Goal: Information Seeking & Learning: Check status

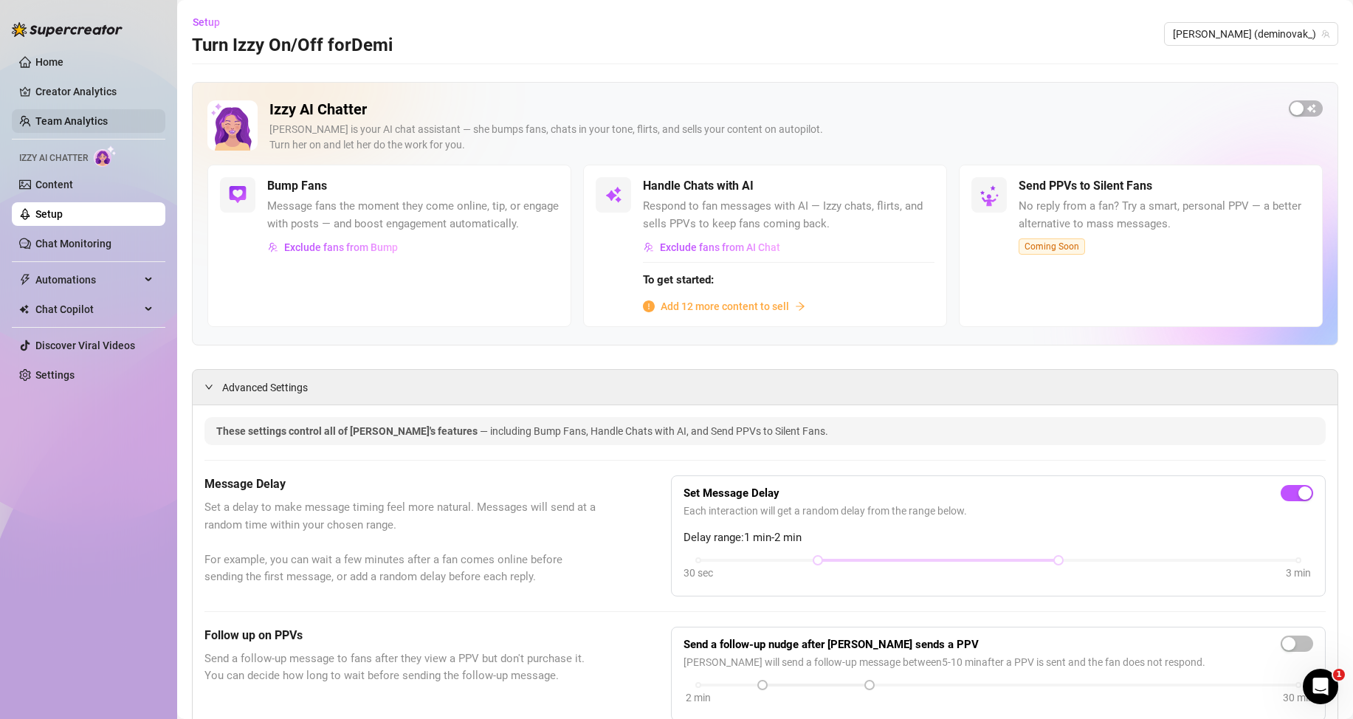
scroll to position [133, 0]
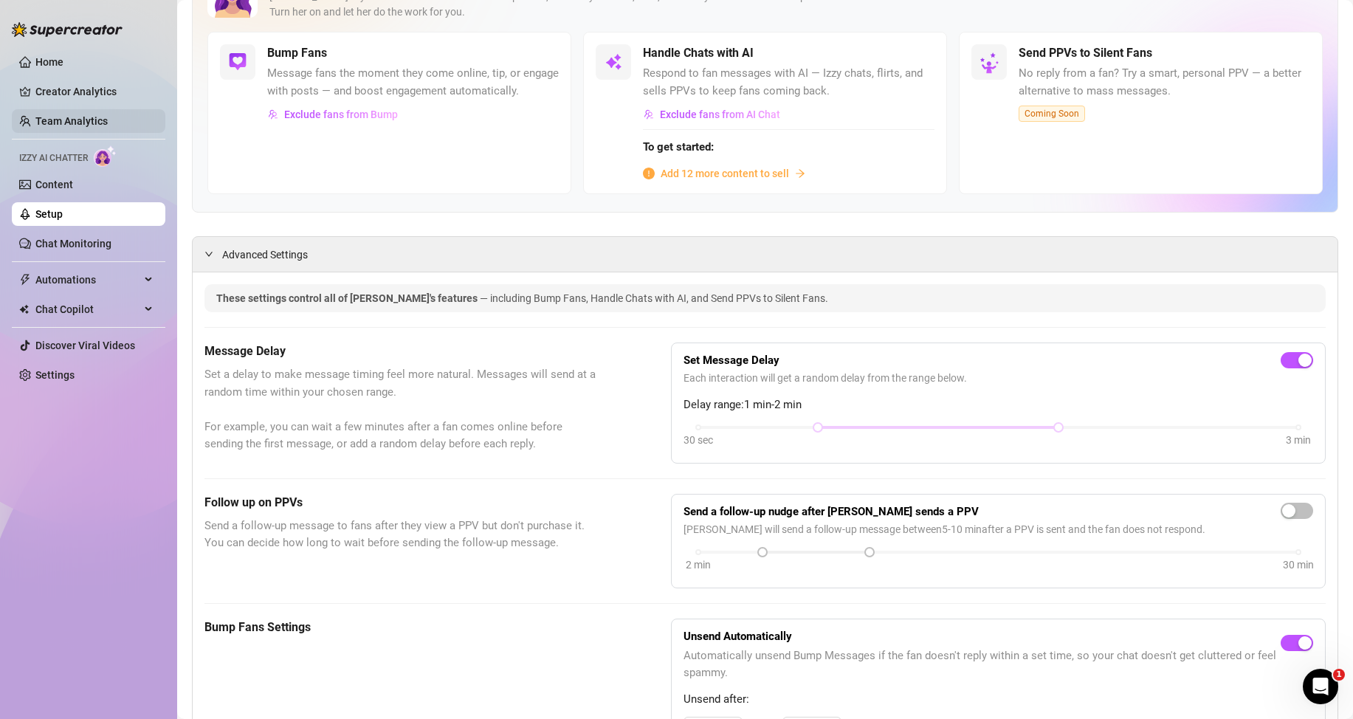
click at [61, 117] on link "Team Analytics" at bounding box center [71, 121] width 72 height 12
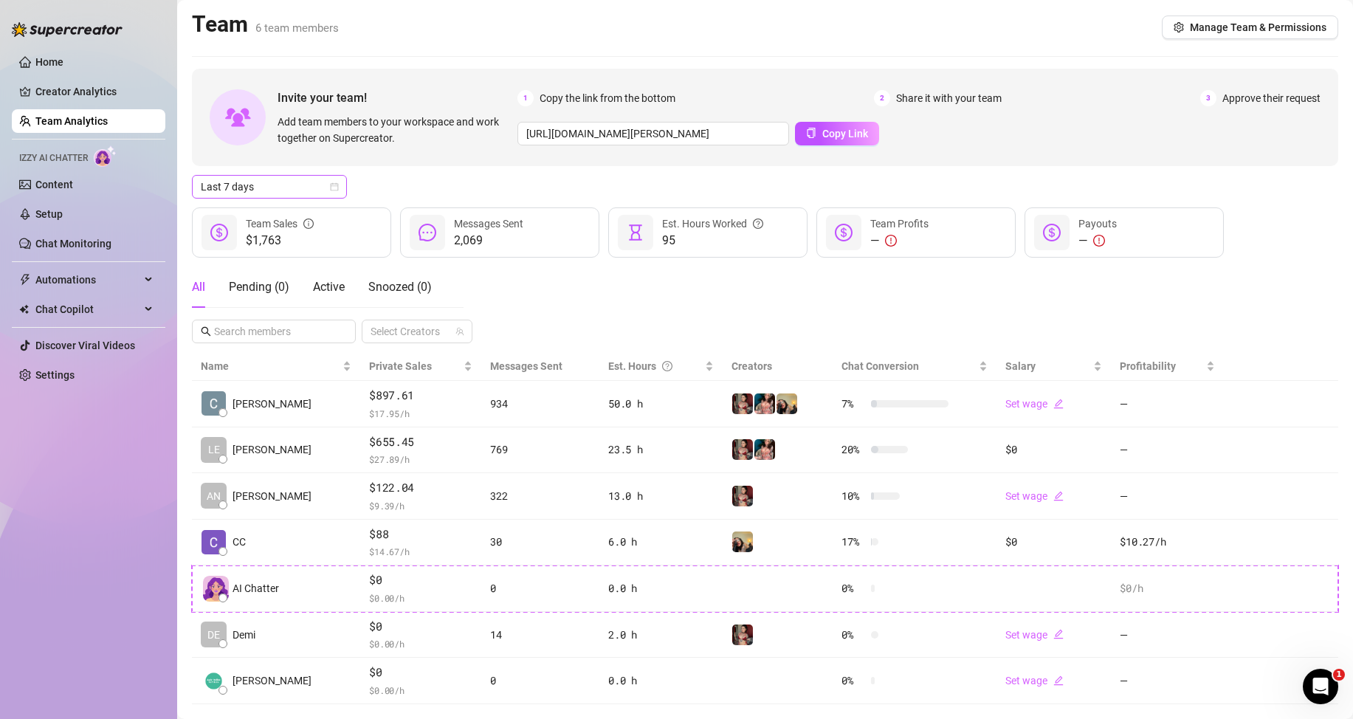
click at [295, 184] on span "Last 7 days" at bounding box center [269, 187] width 137 height 22
click at [244, 307] on div "Custom date" at bounding box center [269, 311] width 131 height 16
click at [244, 307] on div "Pending ( 0 )" at bounding box center [259, 286] width 61 height 41
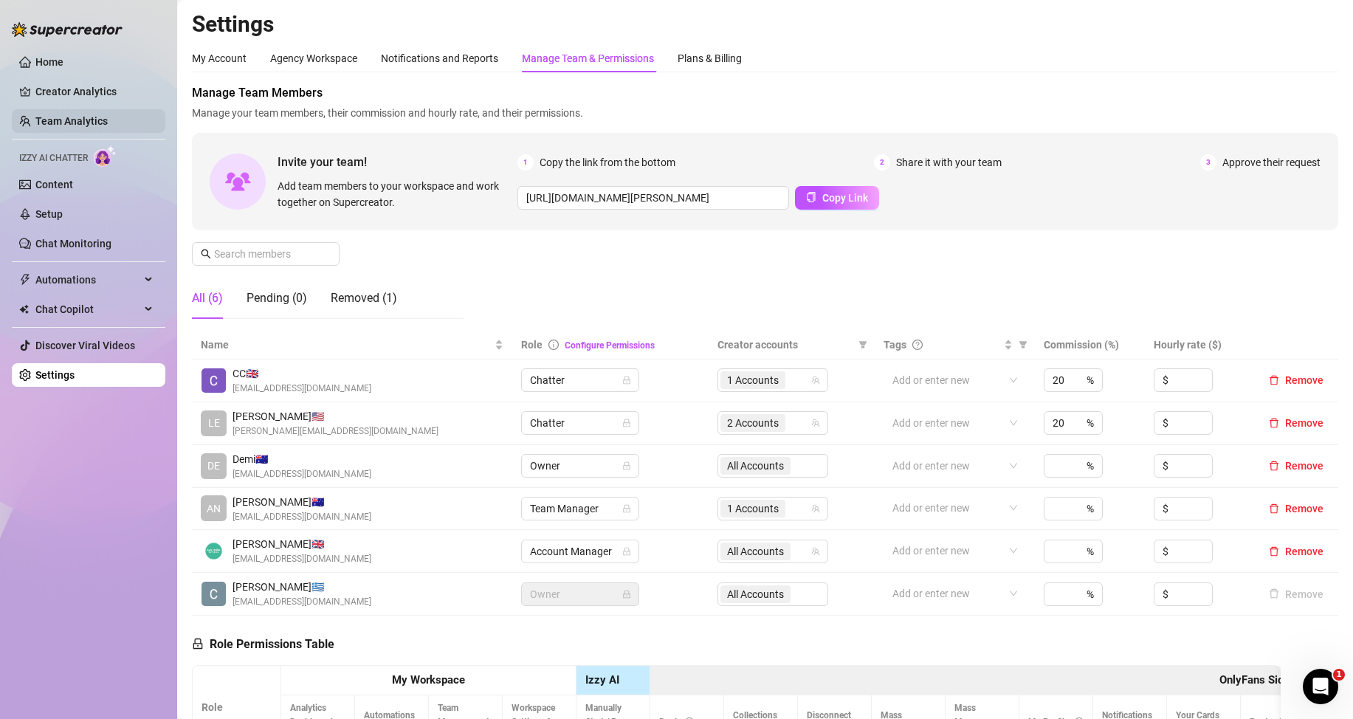
click at [85, 115] on link "Team Analytics" at bounding box center [71, 121] width 72 height 12
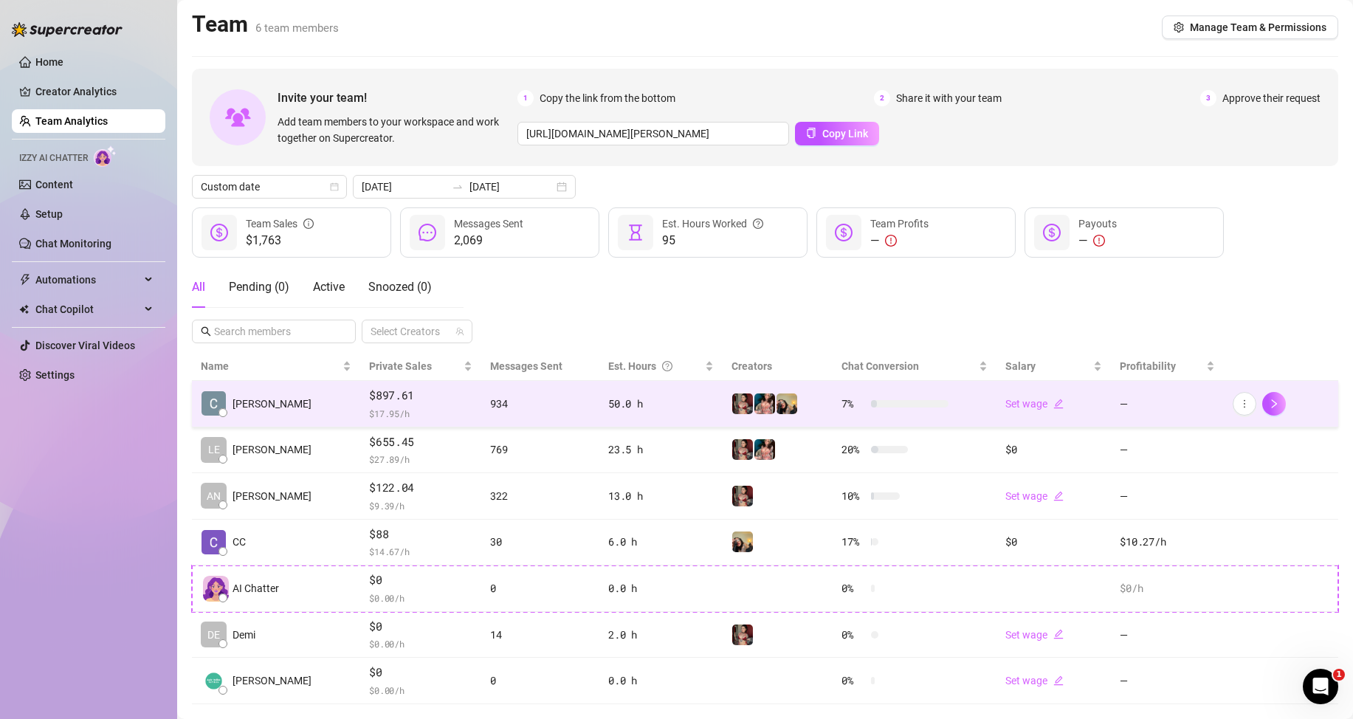
click at [309, 409] on td "[PERSON_NAME]" at bounding box center [276, 404] width 168 height 47
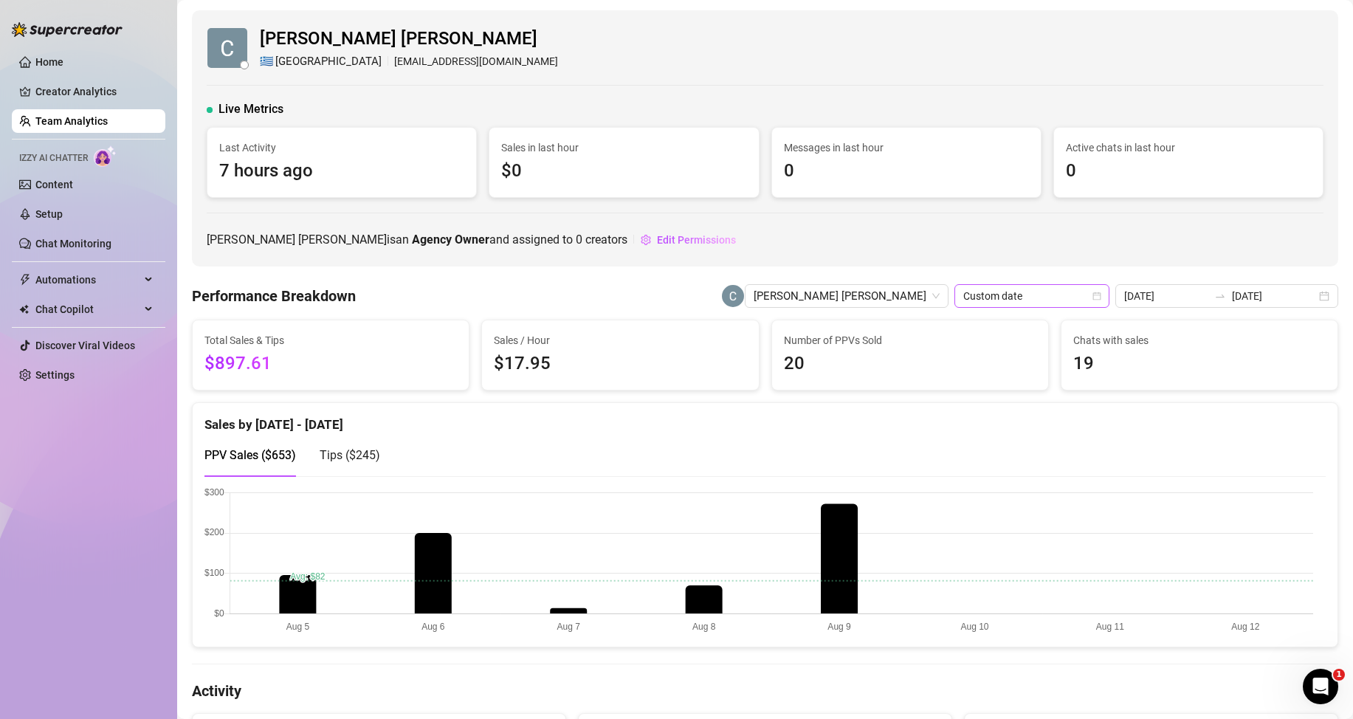
click at [1033, 285] on span "Custom date" at bounding box center [1031, 296] width 137 height 22
click at [1136, 294] on input "[DATE]" at bounding box center [1166, 296] width 84 height 16
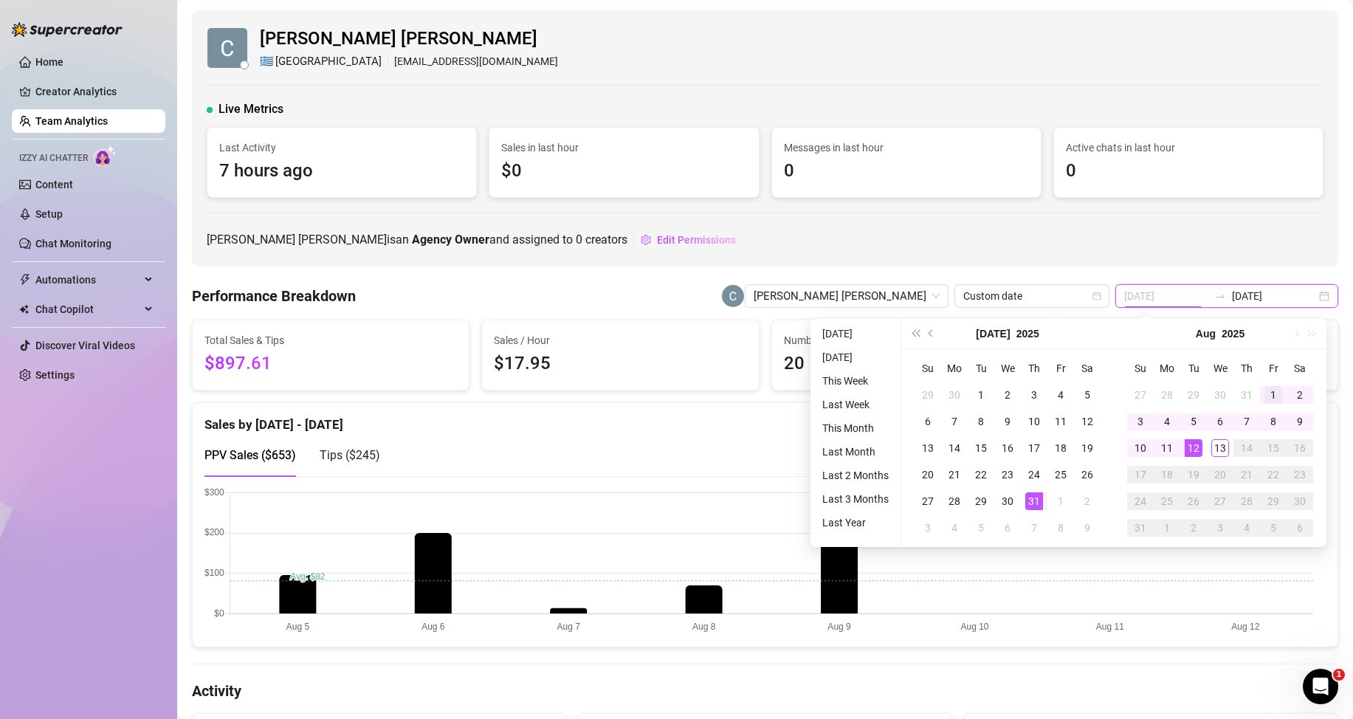
type input "[DATE]"
click at [1268, 388] on div "1" at bounding box center [1273, 395] width 18 height 18
drag, startPoint x: 1268, startPoint y: 388, endPoint x: 1226, endPoint y: 428, distance: 58.5
click at [1268, 388] on div "1" at bounding box center [1273, 395] width 18 height 18
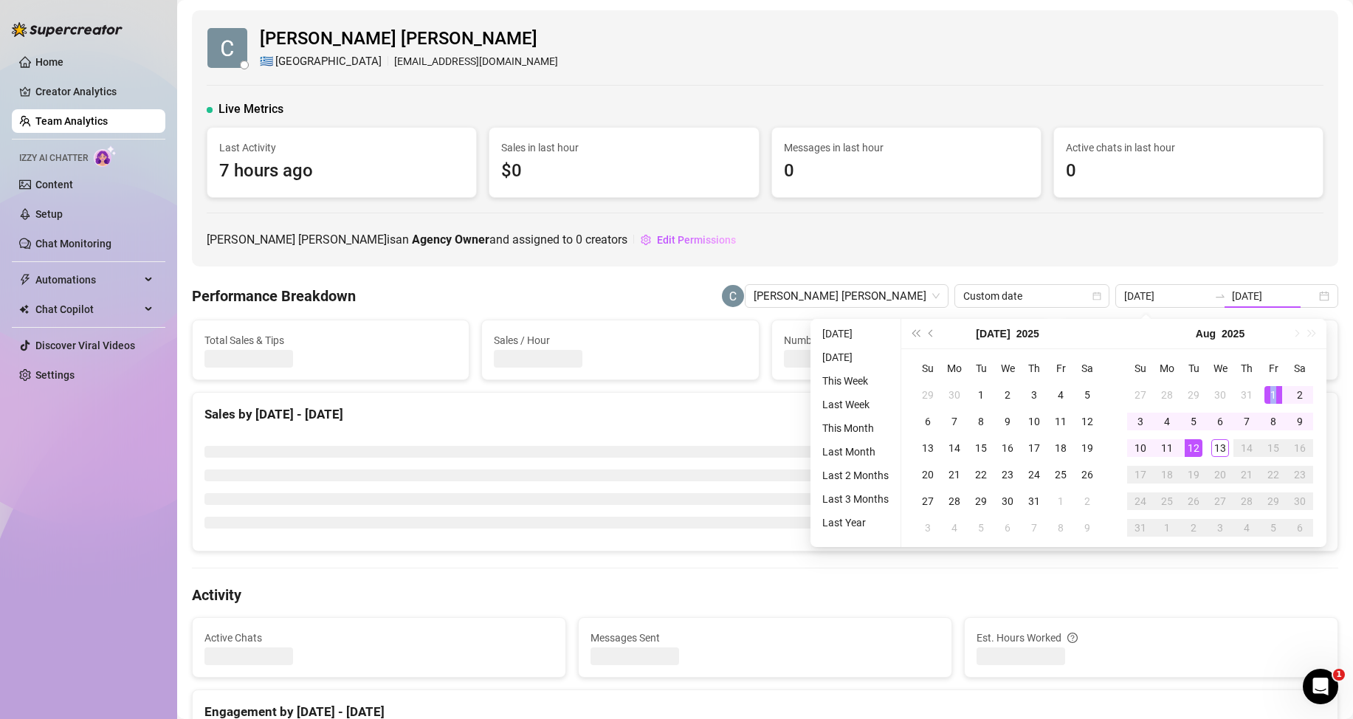
type input "[DATE]"
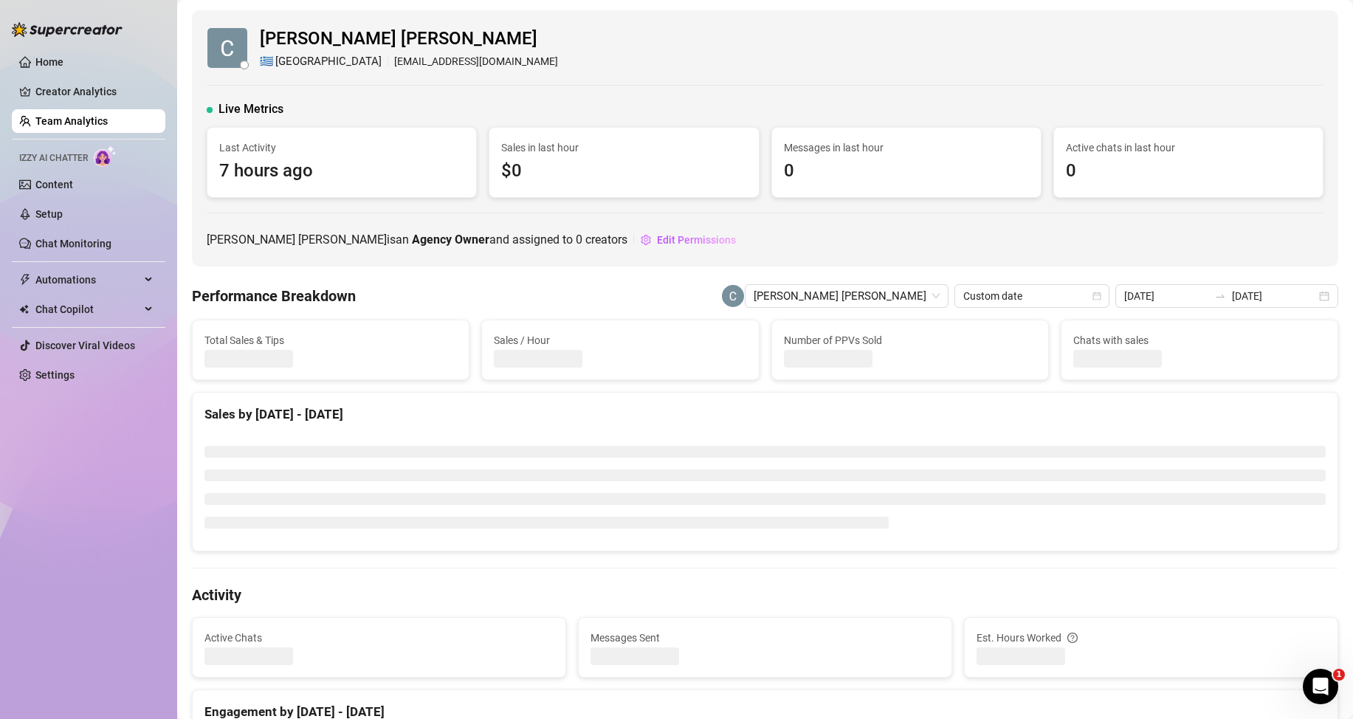
click at [1196, 451] on li at bounding box center [764, 452] width 1121 height 12
click at [1273, 297] on input "[DATE]" at bounding box center [1274, 296] width 84 height 16
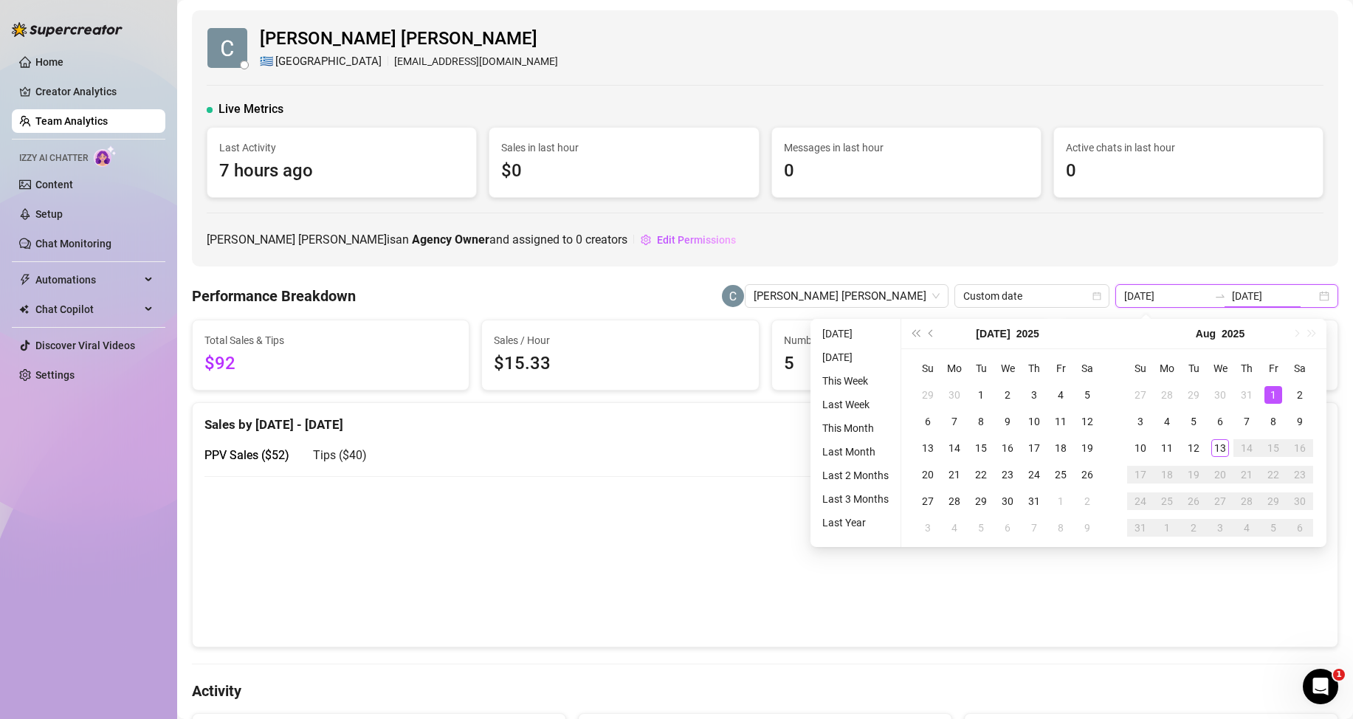
click at [1256, 292] on input "[DATE]" at bounding box center [1274, 296] width 84 height 16
type input "[DATE]"
click at [1202, 445] on td "12" at bounding box center [1193, 448] width 27 height 27
type input "[DATE]"
click at [1173, 247] on div "[PERSON_NAME] [PERSON_NAME] is an Agency Owner and assigned to 0 creators Edit …" at bounding box center [765, 240] width 1117 height 24
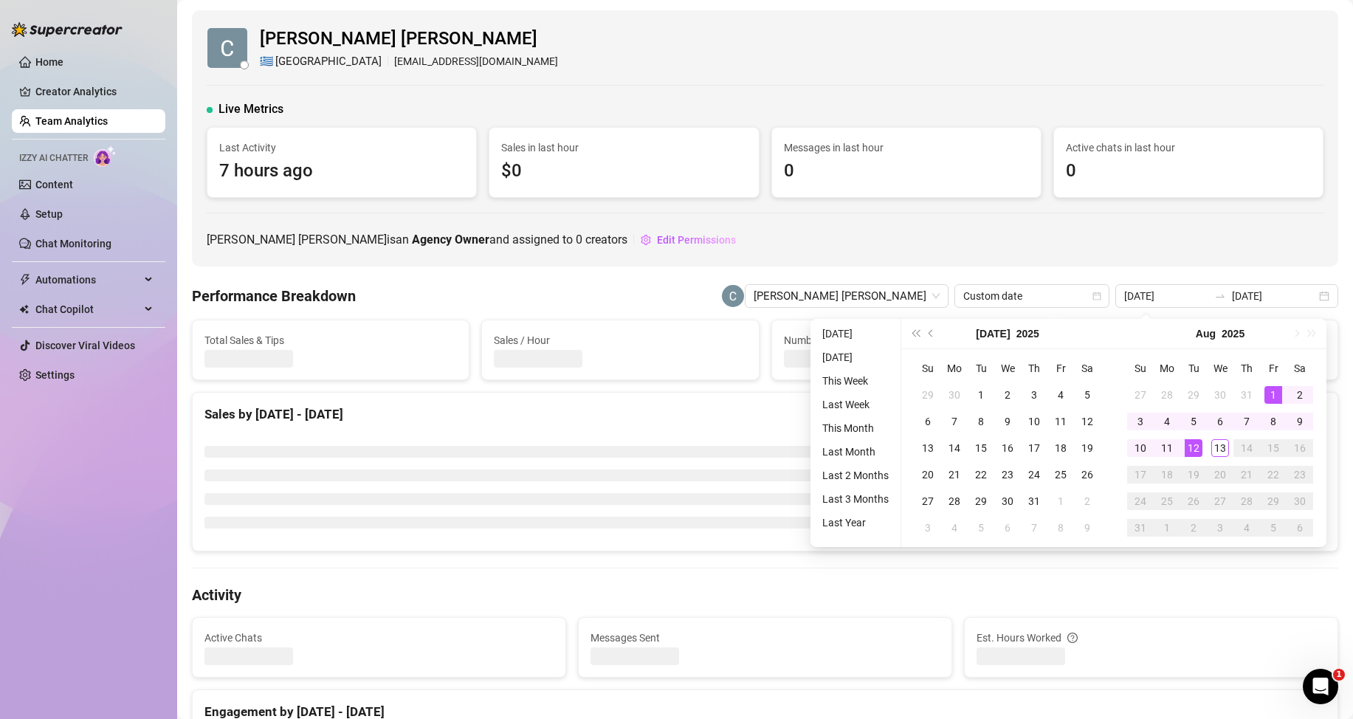
type input "[DATE]"
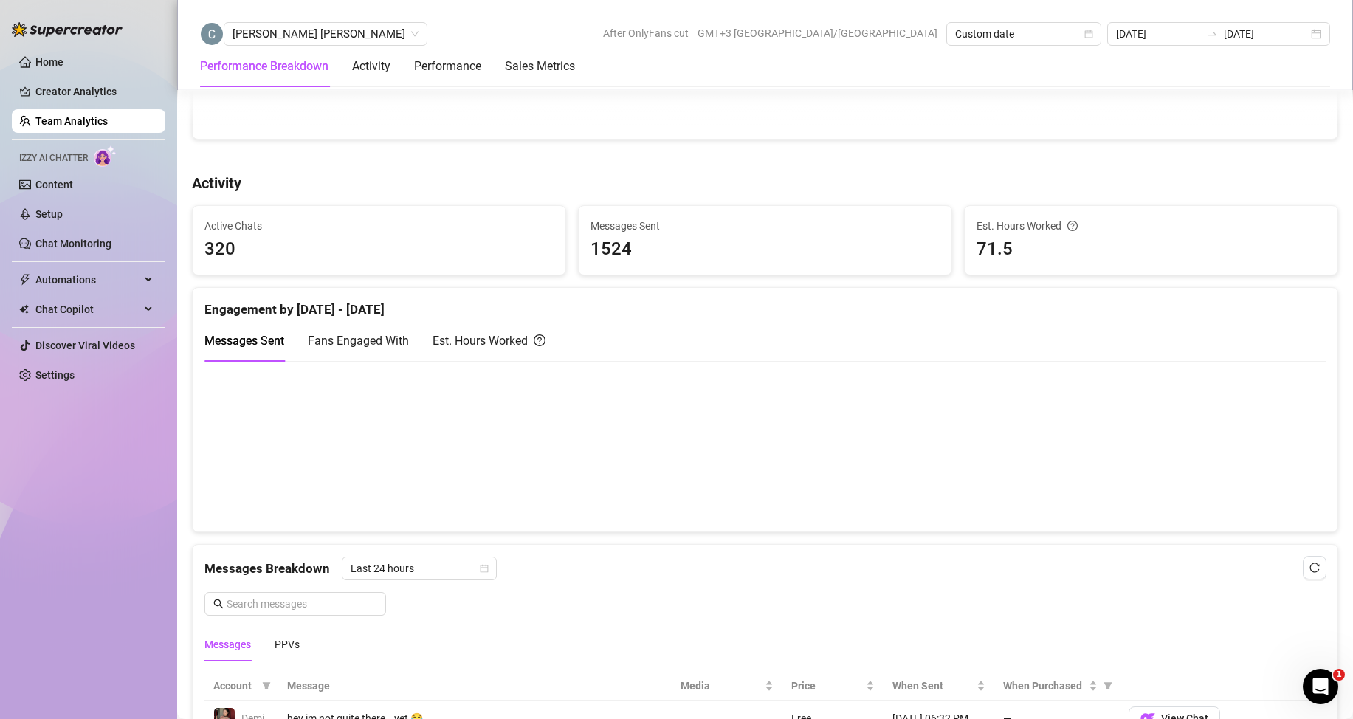
scroll to position [517, 0]
